Goal: Communication & Community: Answer question/provide support

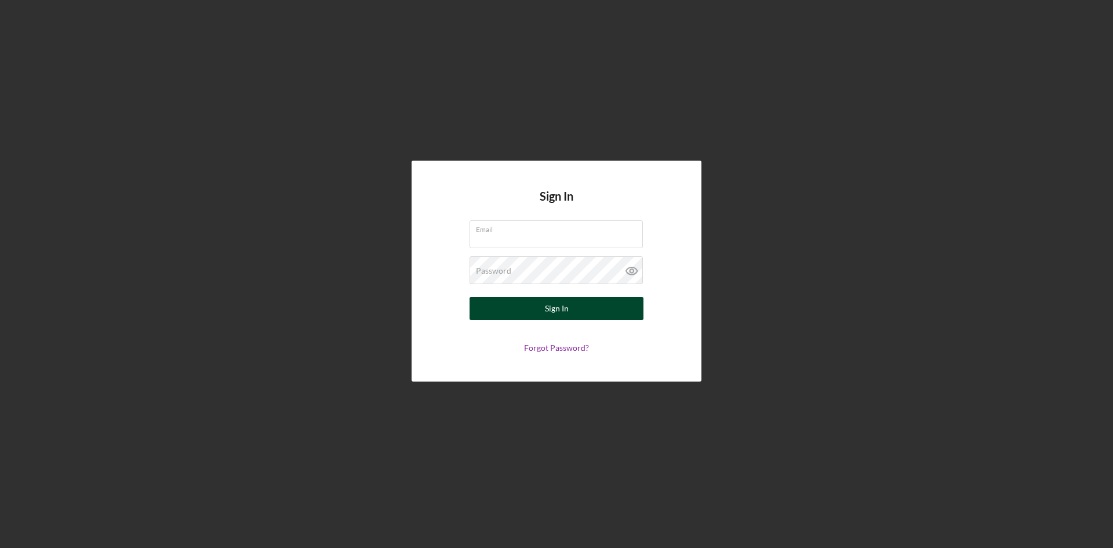
type input "[PERSON_NAME][EMAIL_ADDRESS][DOMAIN_NAME]"
click at [519, 297] on button "Sign In" at bounding box center [556, 308] width 174 height 23
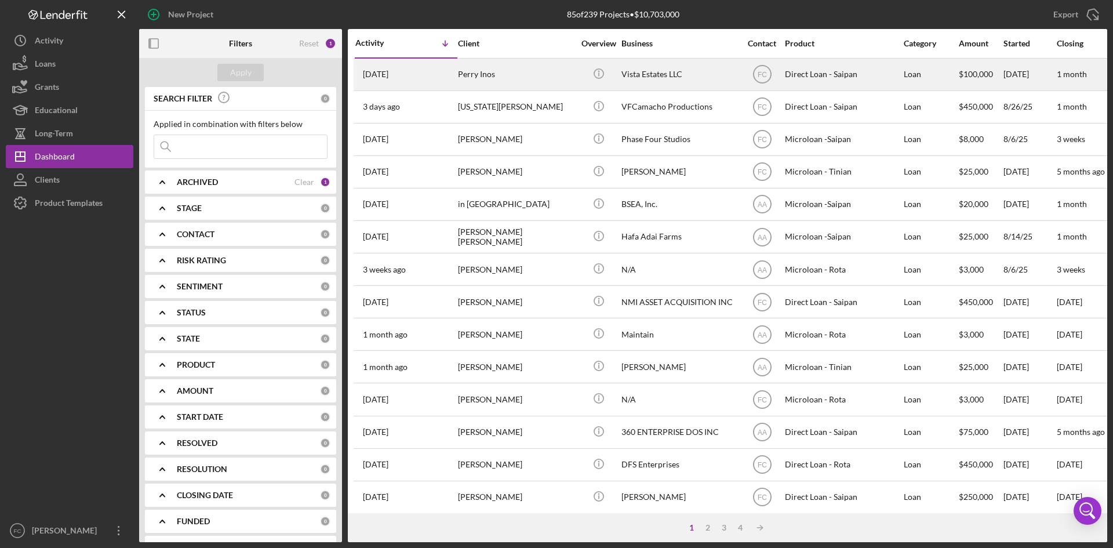
click at [509, 80] on div "Perry Inos" at bounding box center [516, 74] width 116 height 31
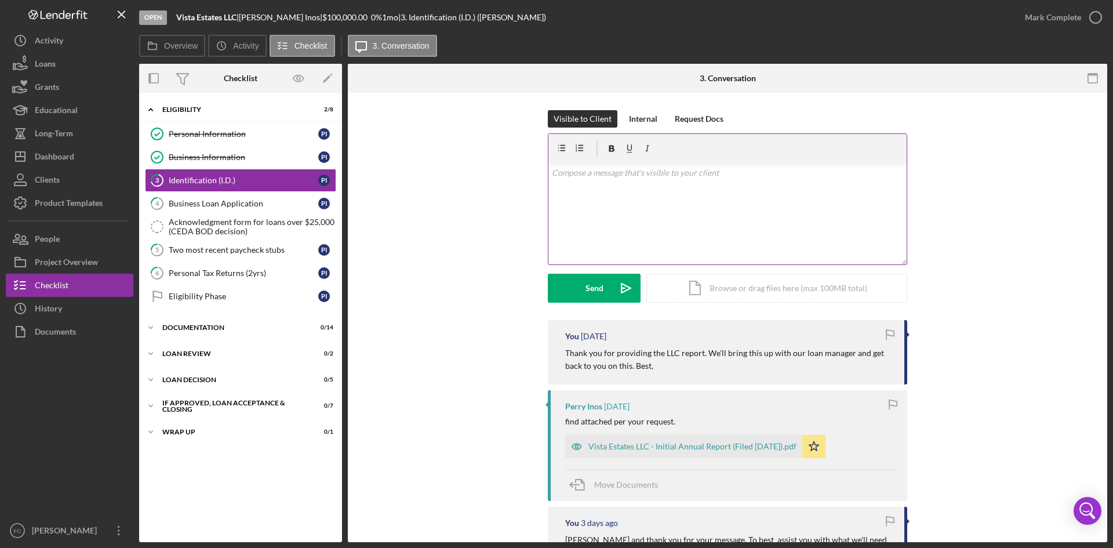
click at [676, 201] on div "v Color teal Color pink Remove color Add row above Add row below Add column bef…" at bounding box center [727, 213] width 358 height 101
click at [829, 205] on p "After discussing with our loan team, we wanted to share the following attachmen…" at bounding box center [728, 212] width 352 height 26
click at [700, 452] on div "Vista Estates LLC - Initial Annual Report (Filed [DATE]).pdf" at bounding box center [683, 446] width 237 height 23
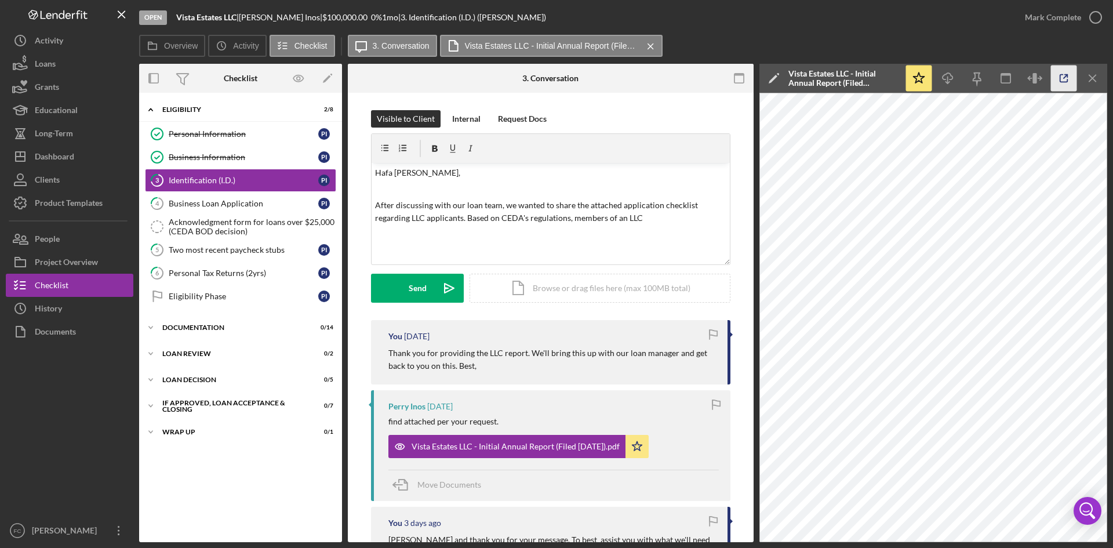
click at [1068, 82] on icon "button" at bounding box center [1064, 78] width 26 height 26
click at [647, 220] on p "After discussing with our loan team, we wanted to share the attached applicatio…" at bounding box center [551, 212] width 352 height 26
click at [565, 216] on p "After discussing with our loan team, we wanted to share the attached applicatio…" at bounding box center [551, 212] width 352 height 26
click at [599, 296] on div "Icon/Document Browse or drag files here (max 100MB total) Tap to choose files o…" at bounding box center [599, 288] width 261 height 29
click at [587, 293] on div "Icon/Document Browse or drag files here (max 100MB total) Tap to choose files o…" at bounding box center [599, 288] width 261 height 29
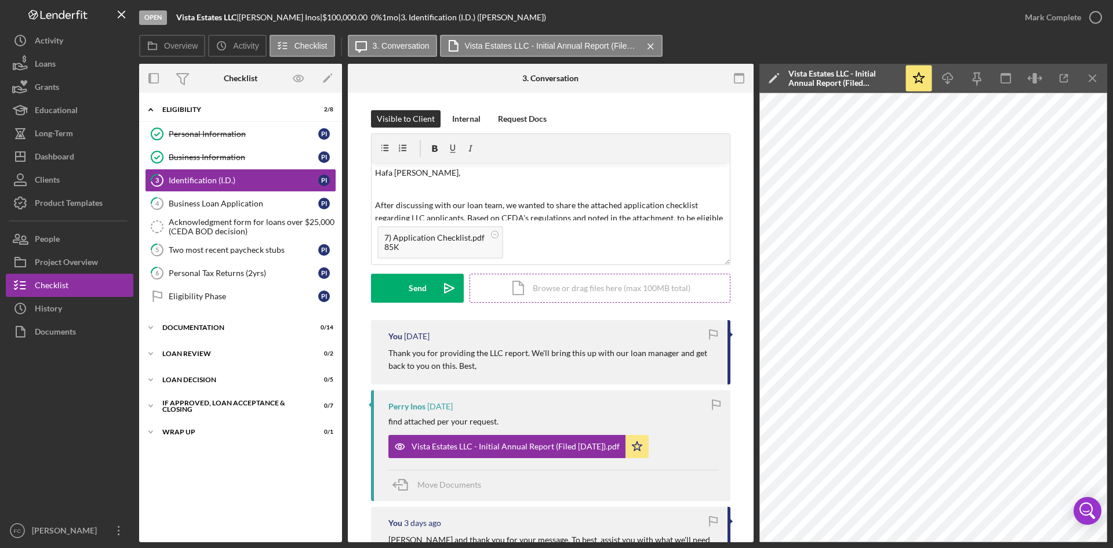
click at [577, 296] on div "Icon/Document Browse or drag files here (max 100MB total) Tap to choose files o…" at bounding box center [599, 288] width 261 height 29
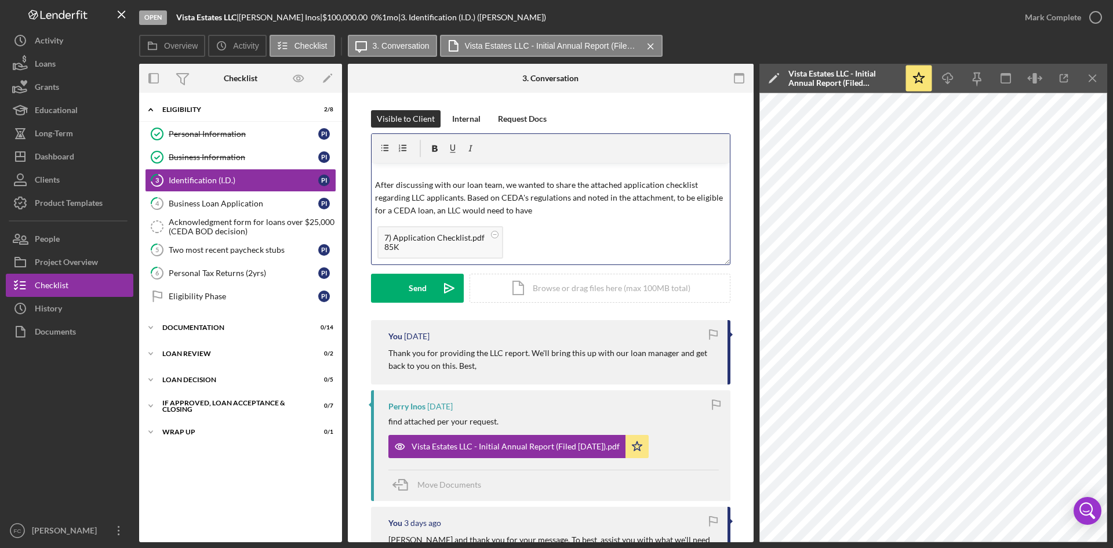
click at [651, 202] on p "After discussing with our loan team, we wanted to share the attached applicatio…" at bounding box center [551, 198] width 352 height 39
click at [651, 209] on p "After discussing with our loan team, we wanted to share the attached applicatio…" at bounding box center [551, 198] width 352 height 39
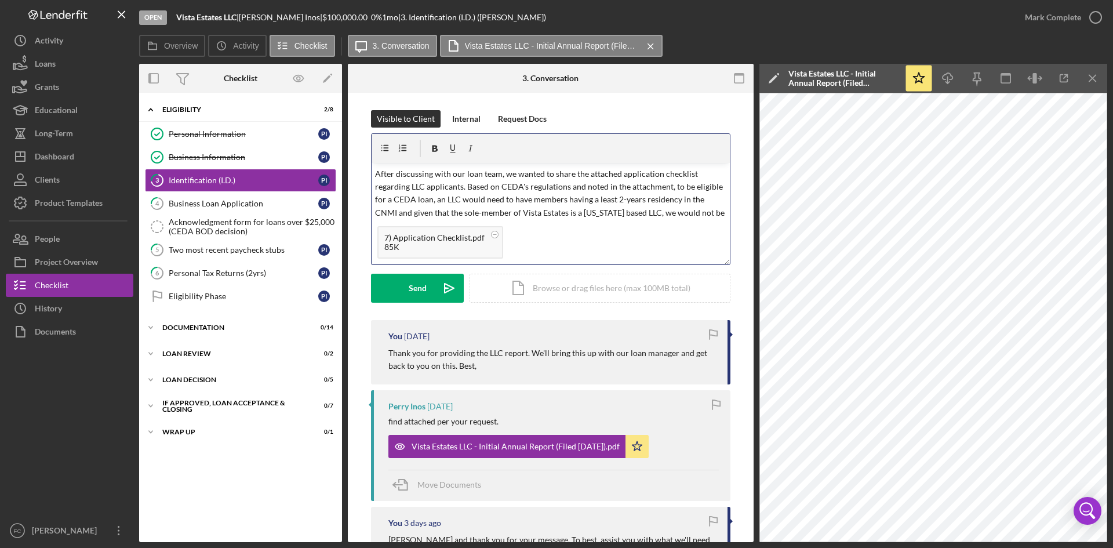
scroll to position [44, 0]
click at [424, 284] on div "Send" at bounding box center [418, 288] width 18 height 29
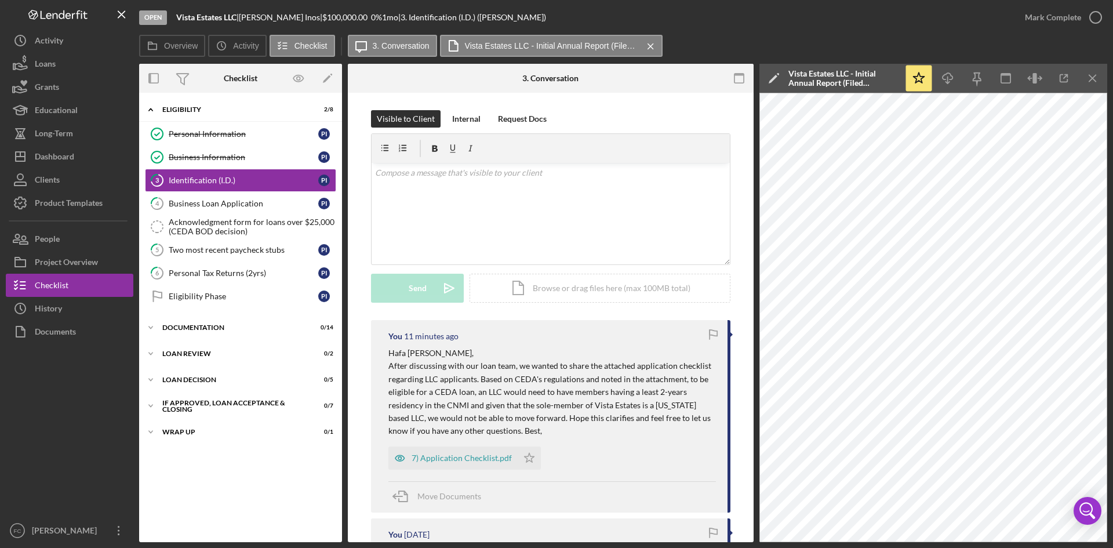
scroll to position [0, 0]
click at [663, 442] on div "7) Application Checklist.pdf Icon/Star" at bounding box center [551, 455] width 327 height 29
click at [599, 429] on p "After discussing with our loan team, we wanted to share the attached applicatio…" at bounding box center [551, 398] width 327 height 78
click at [77, 155] on button "Icon/Dashboard Dashboard" at bounding box center [70, 156] width 128 height 23
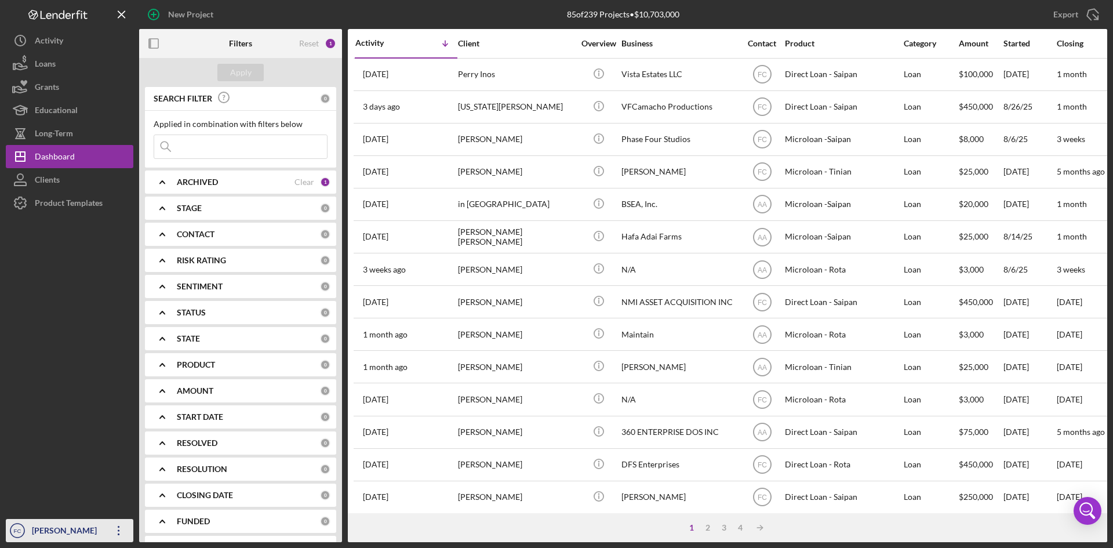
click at [75, 533] on div "[PERSON_NAME]" at bounding box center [66, 532] width 75 height 26
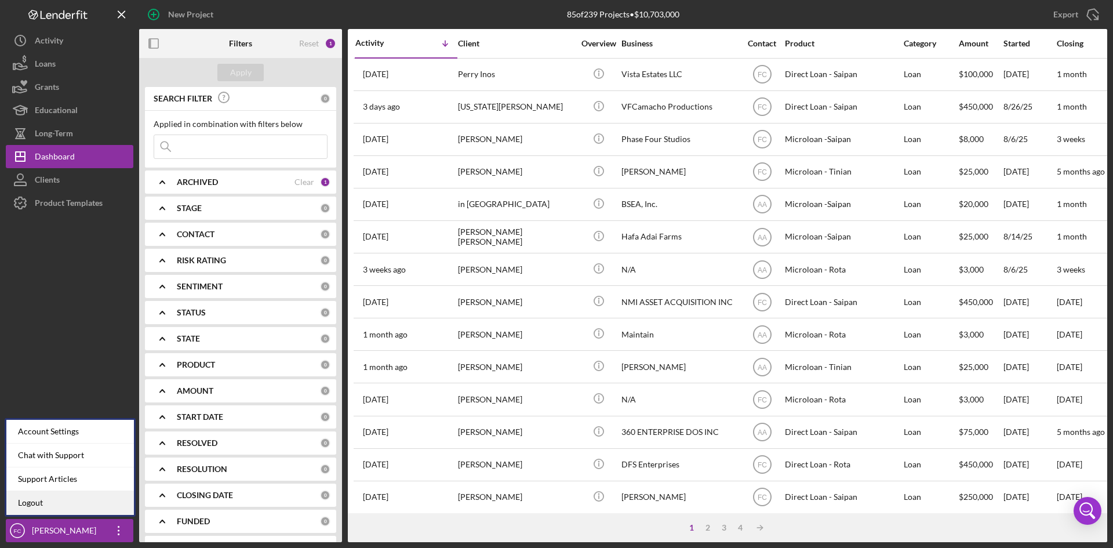
click at [64, 494] on link "Logout" at bounding box center [70, 503] width 128 height 24
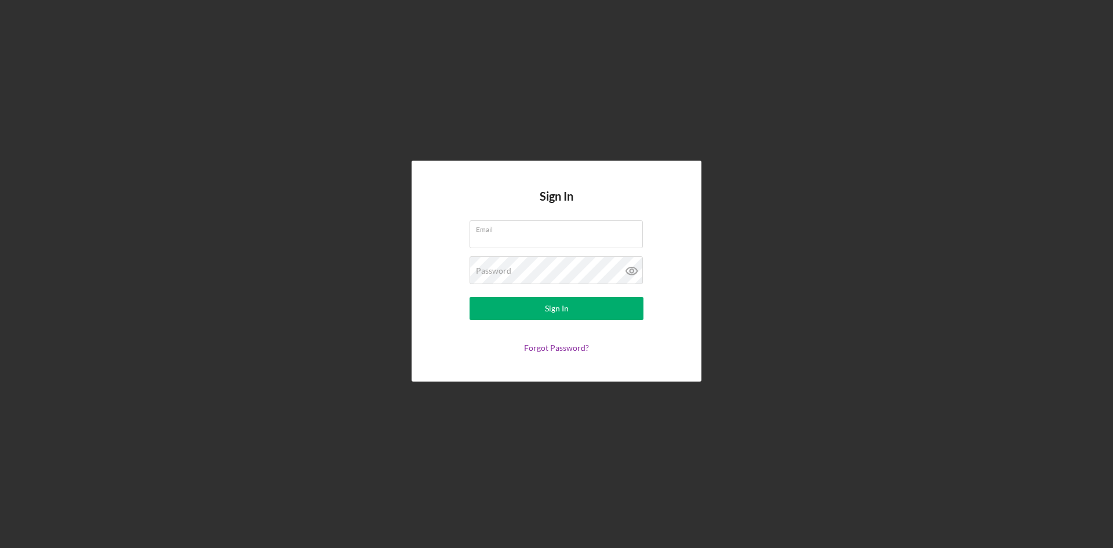
type input "[PERSON_NAME][EMAIL_ADDRESS][DOMAIN_NAME]"
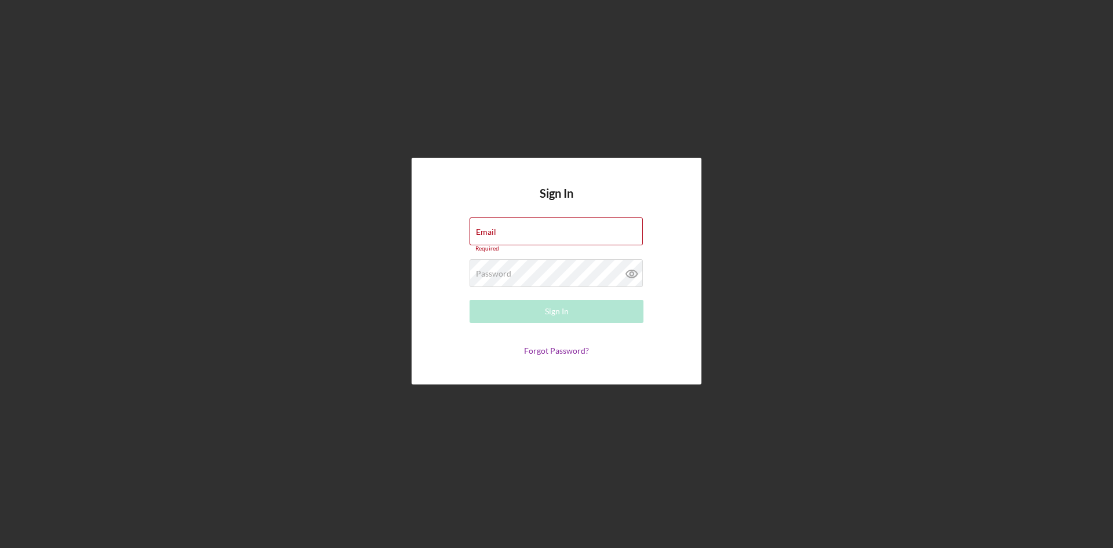
type input "[PERSON_NAME][EMAIL_ADDRESS][DOMAIN_NAME]"
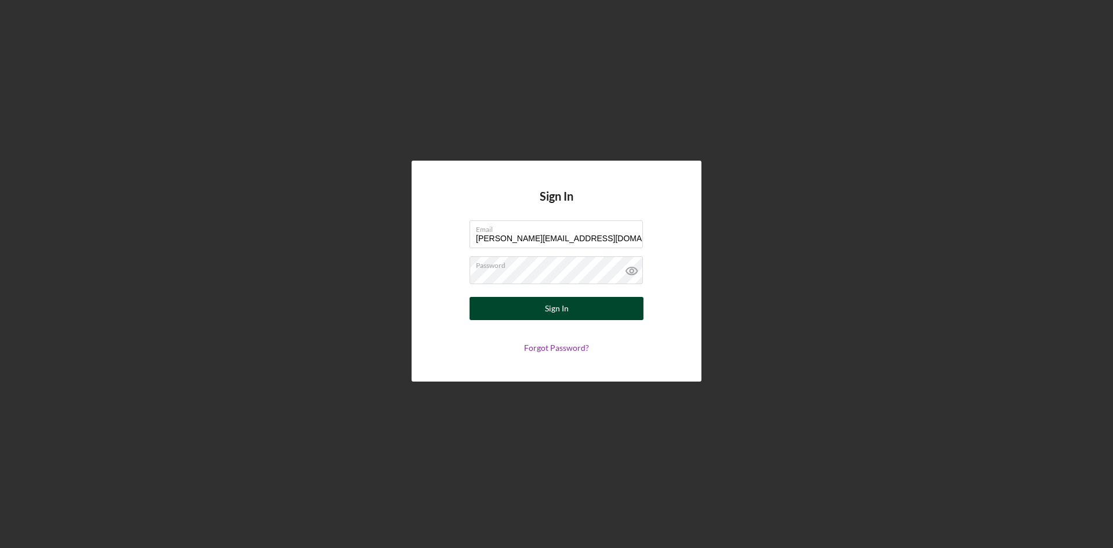
click at [595, 307] on button "Sign In" at bounding box center [556, 308] width 174 height 23
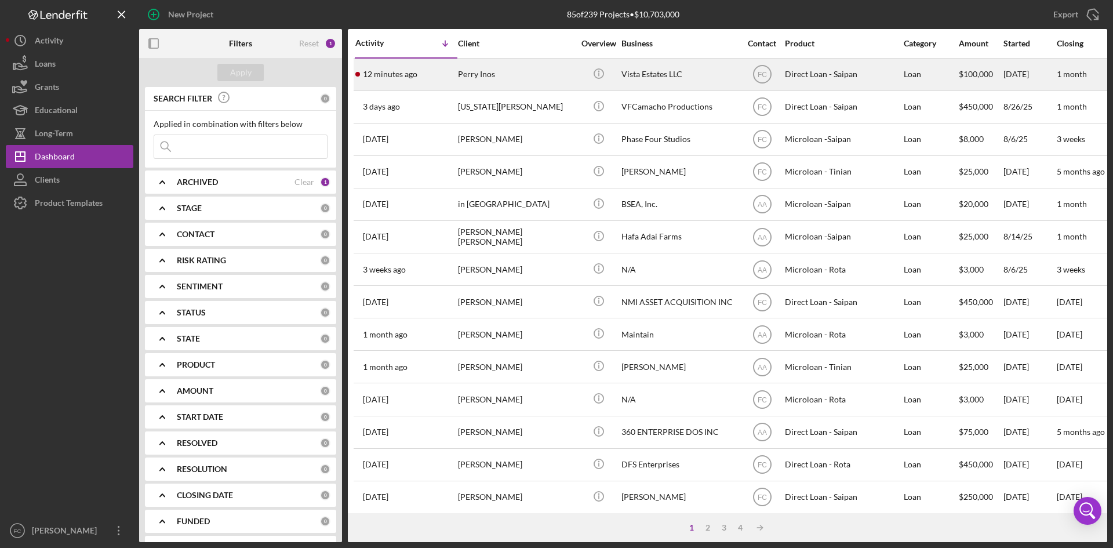
click at [620, 82] on div "Icon/Info" at bounding box center [598, 74] width 43 height 31
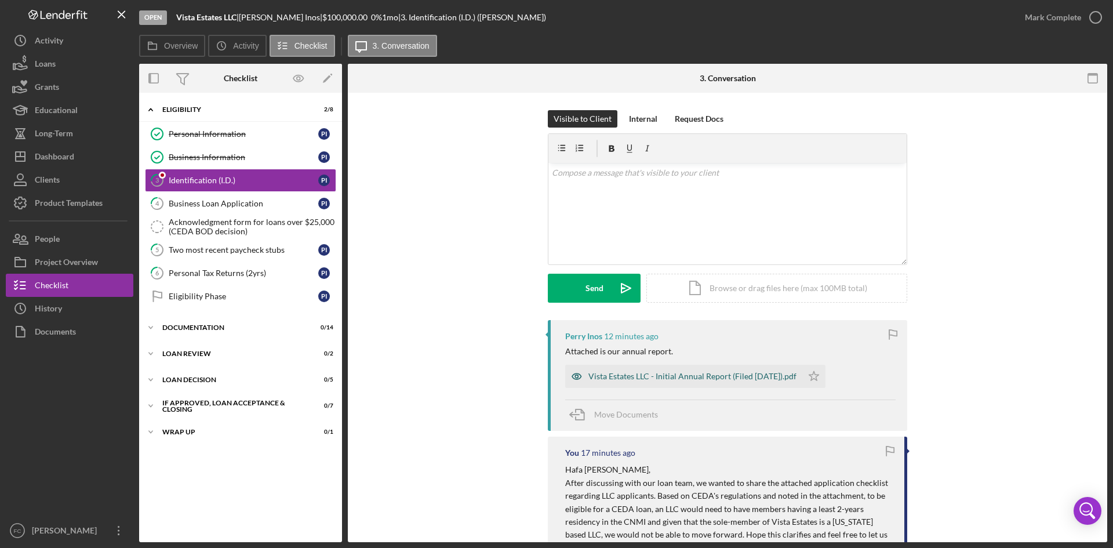
click at [667, 376] on div "Vista Estates LLC - Initial Annual Report (Filed [DATE]).pdf" at bounding box center [692, 376] width 208 height 9
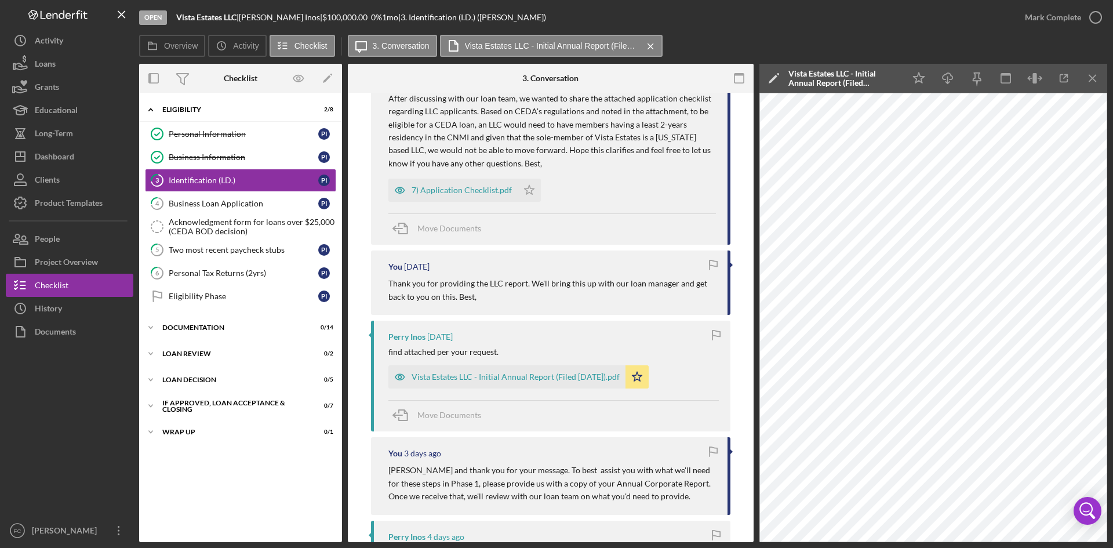
scroll to position [464, 0]
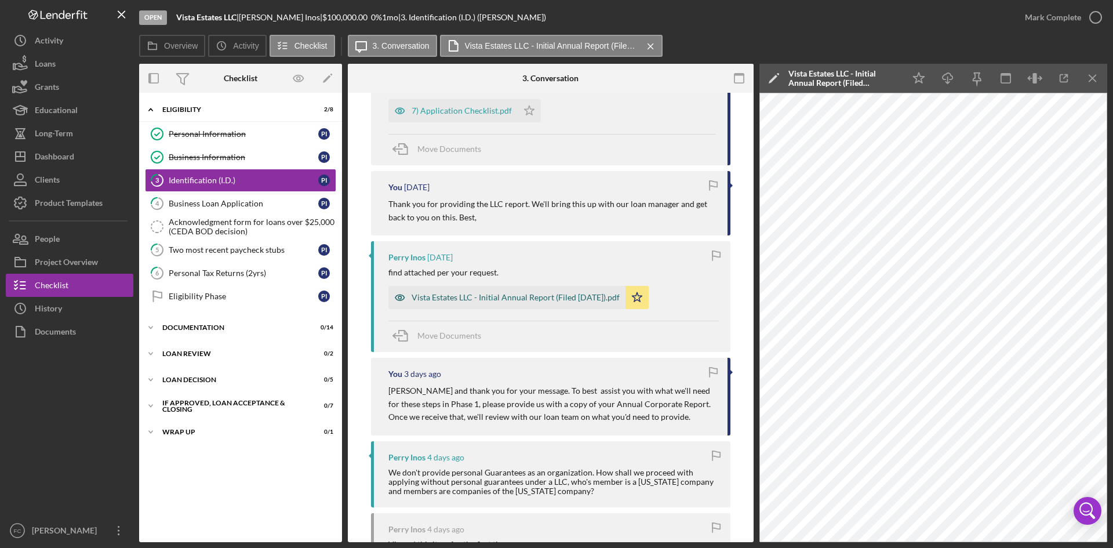
click at [547, 296] on div "Vista Estates LLC - Initial Annual Report (Filed [DATE]).pdf" at bounding box center [516, 297] width 208 height 9
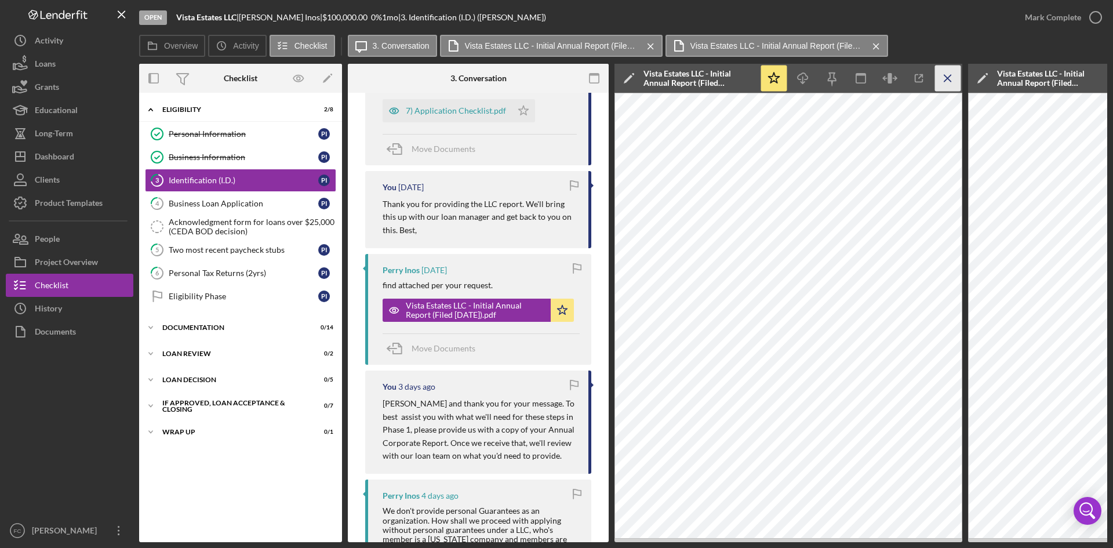
click at [952, 79] on icon "Icon/Menu Close" at bounding box center [948, 78] width 26 height 26
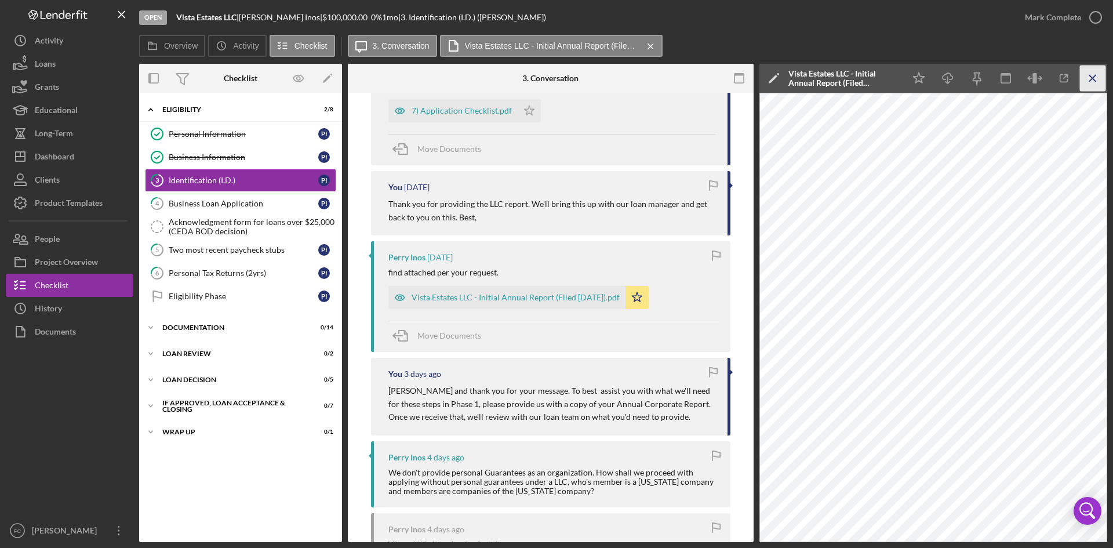
click at [1101, 77] on icon "Icon/Menu Close" at bounding box center [1093, 78] width 26 height 26
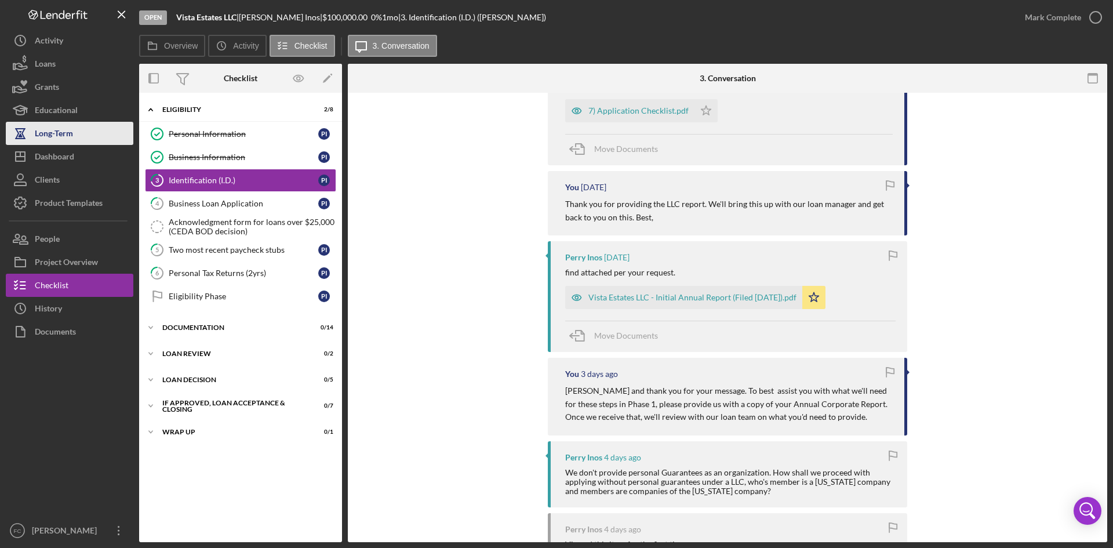
click at [88, 144] on button "Long-Term" at bounding box center [70, 133] width 128 height 23
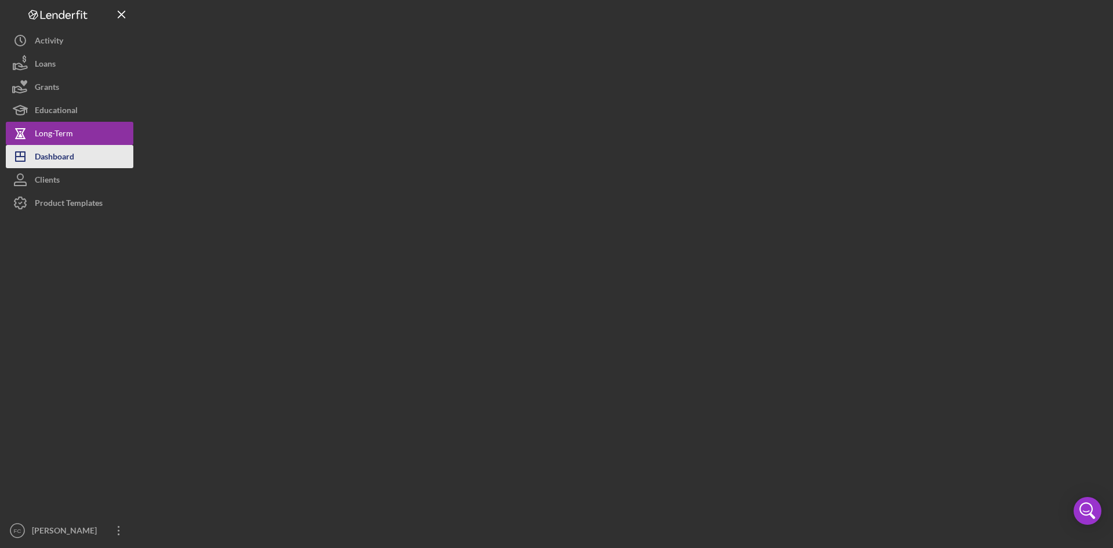
click at [85, 151] on button "Icon/Dashboard Dashboard" at bounding box center [70, 156] width 128 height 23
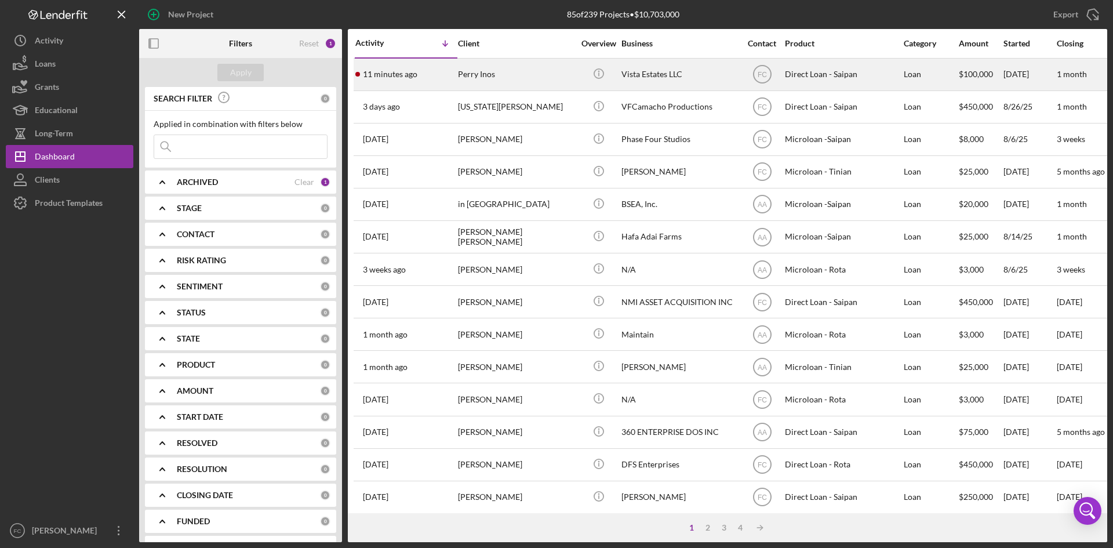
click at [503, 77] on div "Perry Inos" at bounding box center [516, 74] width 116 height 31
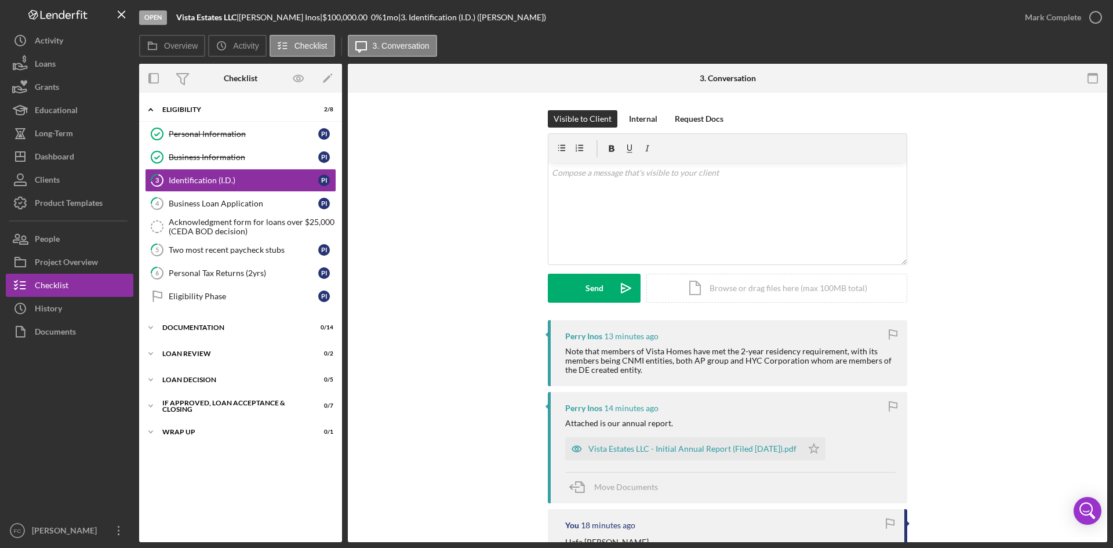
click at [1017, 319] on div "Visible to Client Internal Request Docs v Color teal Color pink Remove color Ad…" at bounding box center [727, 215] width 725 height 210
click at [708, 212] on div "v Color teal Color pink Remove color Add row above Add row below Add column bef…" at bounding box center [727, 213] width 358 height 101
click at [755, 269] on form "v Color teal Color pink Remove color Add row above Add row below Add column bef…" at bounding box center [727, 217] width 359 height 169
click at [751, 292] on div "Icon/Document Browse or drag files here (max 100MB total) Tap to choose files o…" at bounding box center [776, 288] width 261 height 29
click at [675, 187] on p "Thank you for the quick reply and clarification regarding the 2-year residency …" at bounding box center [728, 179] width 352 height 26
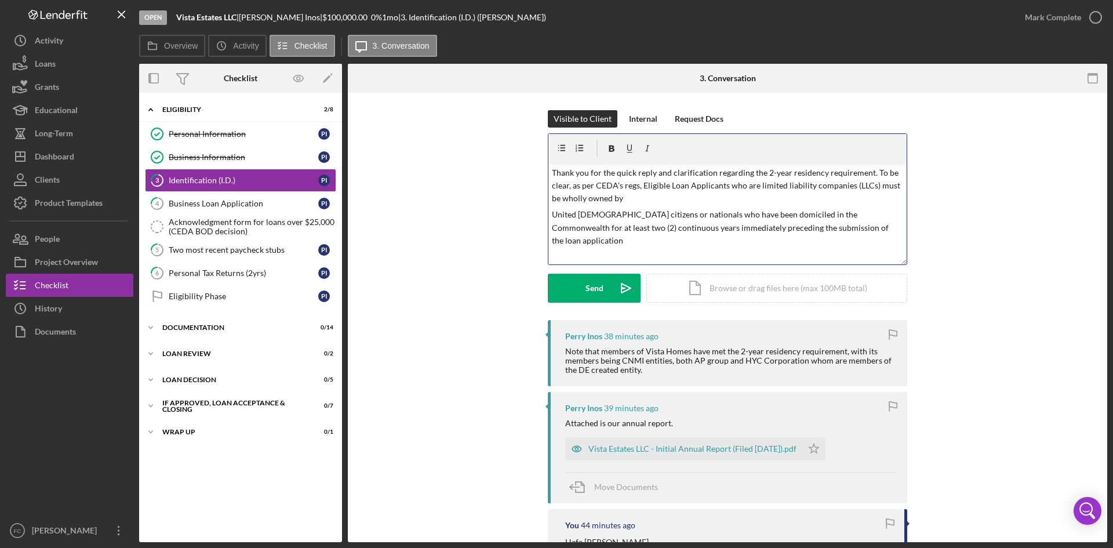
click at [640, 185] on p "Thank you for the quick reply and clarification regarding the 2-year residency …" at bounding box center [728, 185] width 352 height 39
drag, startPoint x: 642, startPoint y: 181, endPoint x: 667, endPoint y: 192, distance: 27.2
click at [643, 181] on p "Thank you for the quick reply and clarification regarding the 2-year residency …" at bounding box center [728, 198] width 352 height 65
click at [567, 187] on p "Thank you for the quick reply and clarification regarding the 2-year residency …" at bounding box center [728, 205] width 352 height 78
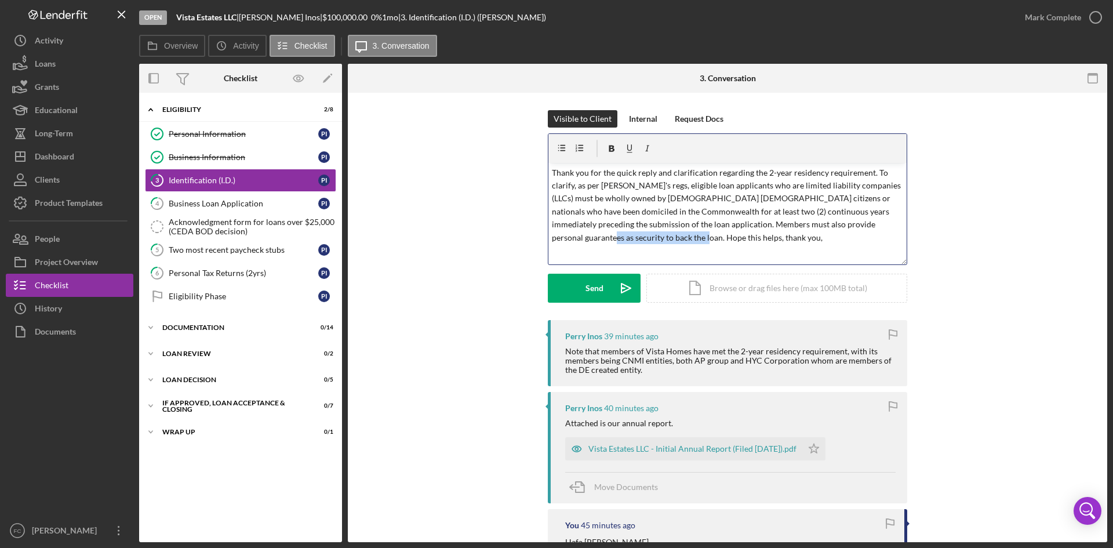
drag, startPoint x: 671, startPoint y: 239, endPoint x: 548, endPoint y: 238, distance: 122.3
click at [548, 238] on div "v Color teal Color pink Remove color Add row above Add row below Add column bef…" at bounding box center [727, 213] width 358 height 101
click at [785, 241] on p "Thank you for the quick reply and clarification regarding the 2-year residency …" at bounding box center [728, 205] width 352 height 78
click at [599, 289] on div "Send" at bounding box center [594, 288] width 18 height 29
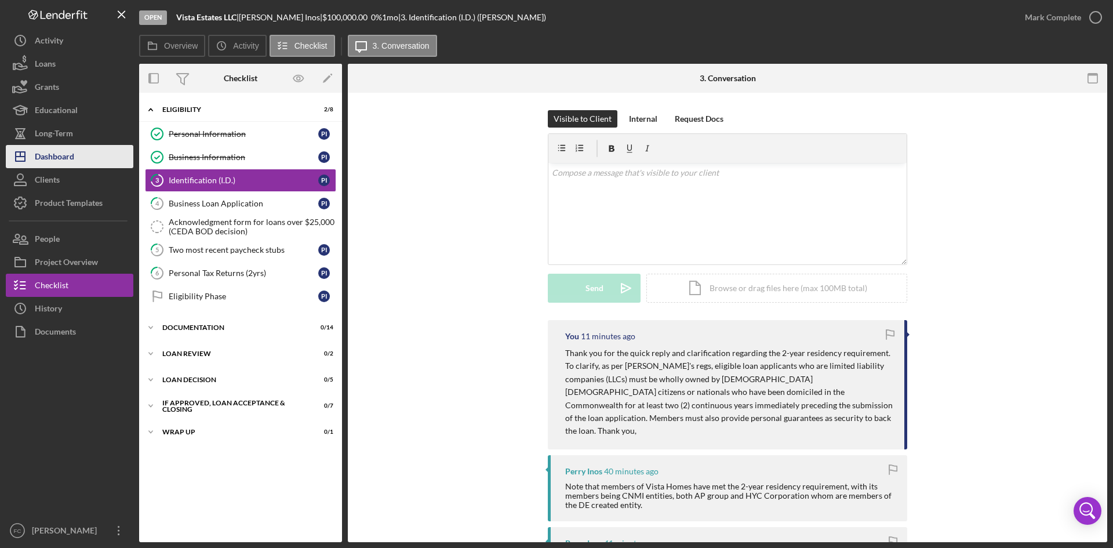
click at [76, 160] on button "Icon/Dashboard Dashboard" at bounding box center [70, 156] width 128 height 23
